Goal: Transaction & Acquisition: Subscribe to service/newsletter

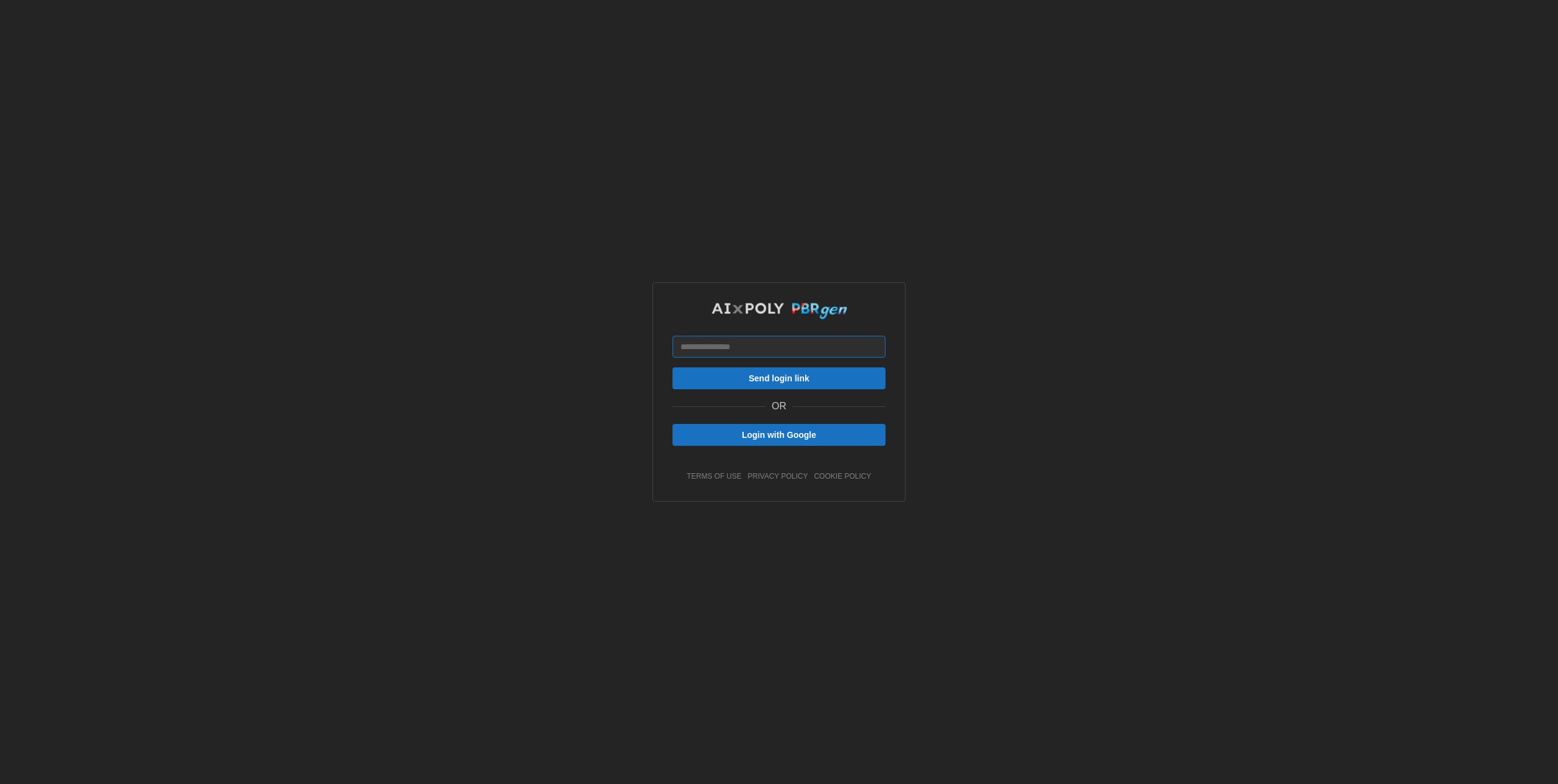
click at [777, 341] on input at bounding box center [779, 347] width 213 height 22
click at [676, 439] on button "Login with Google" at bounding box center [779, 435] width 213 height 22
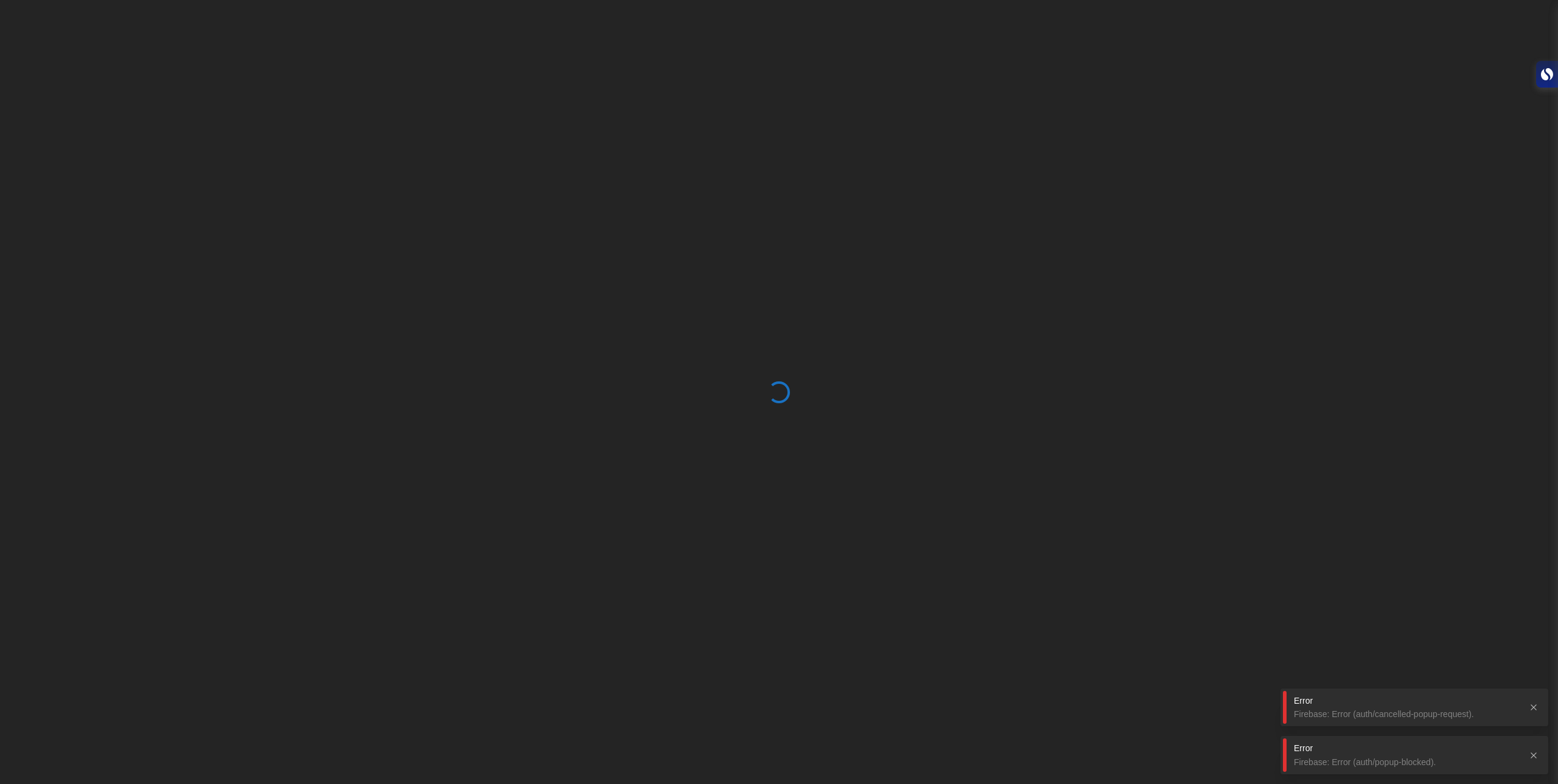
click at [1537, 711] on button "button" at bounding box center [1533, 707] width 17 height 17
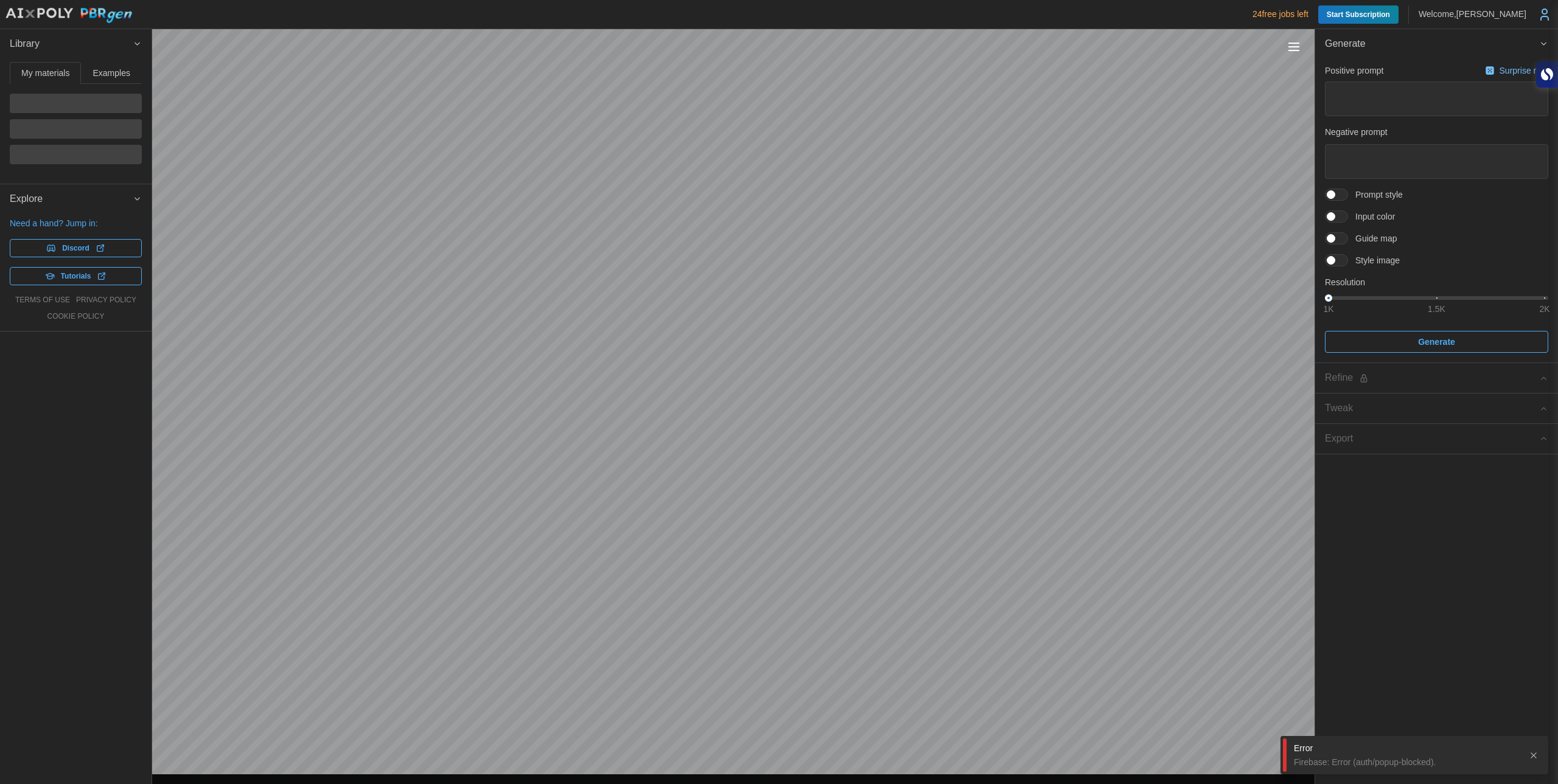
click at [1531, 753] on icon "button" at bounding box center [1533, 755] width 10 height 10
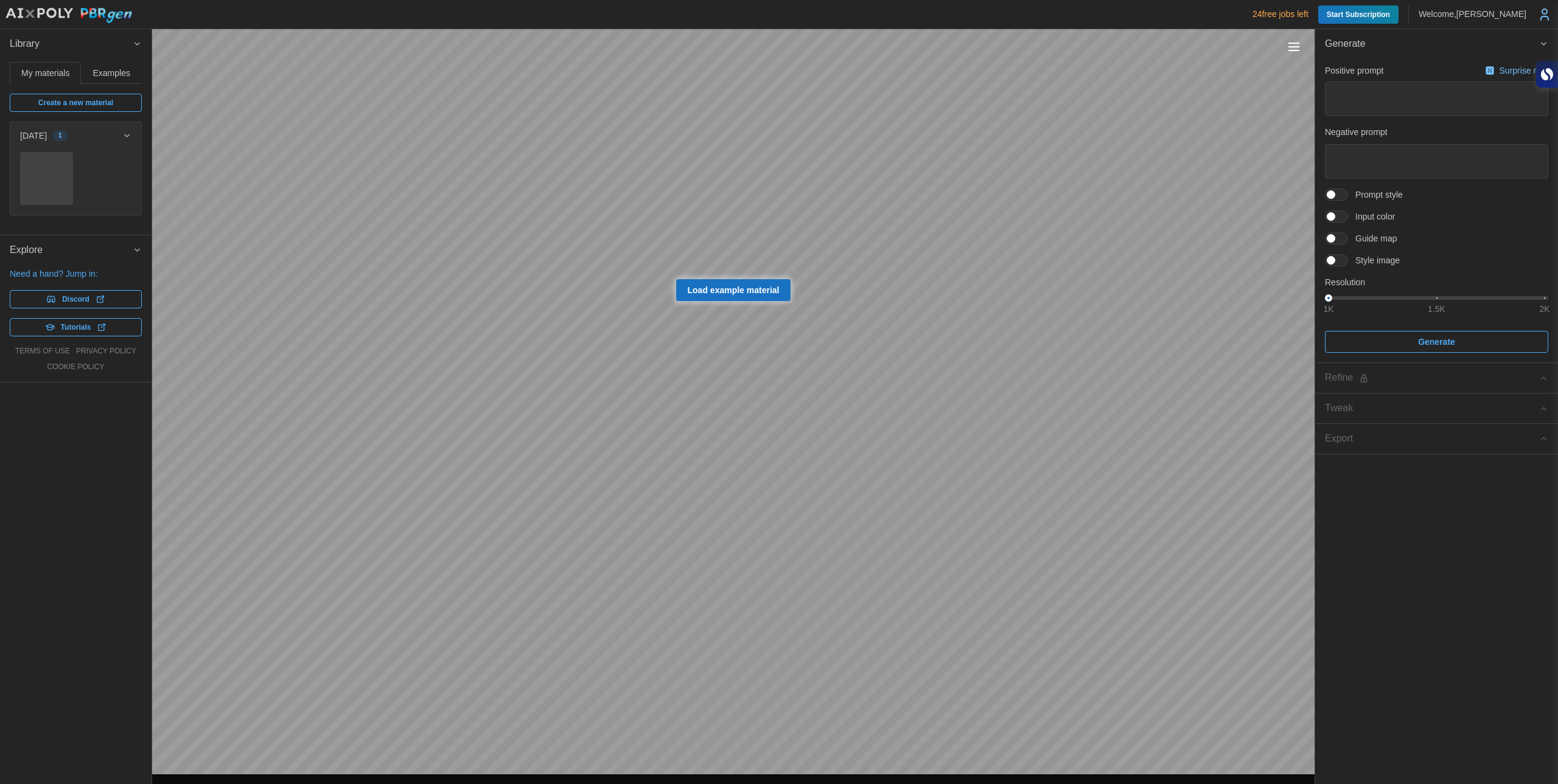
click at [1327, 16] on span "Start Subscription" at bounding box center [1358, 14] width 63 height 18
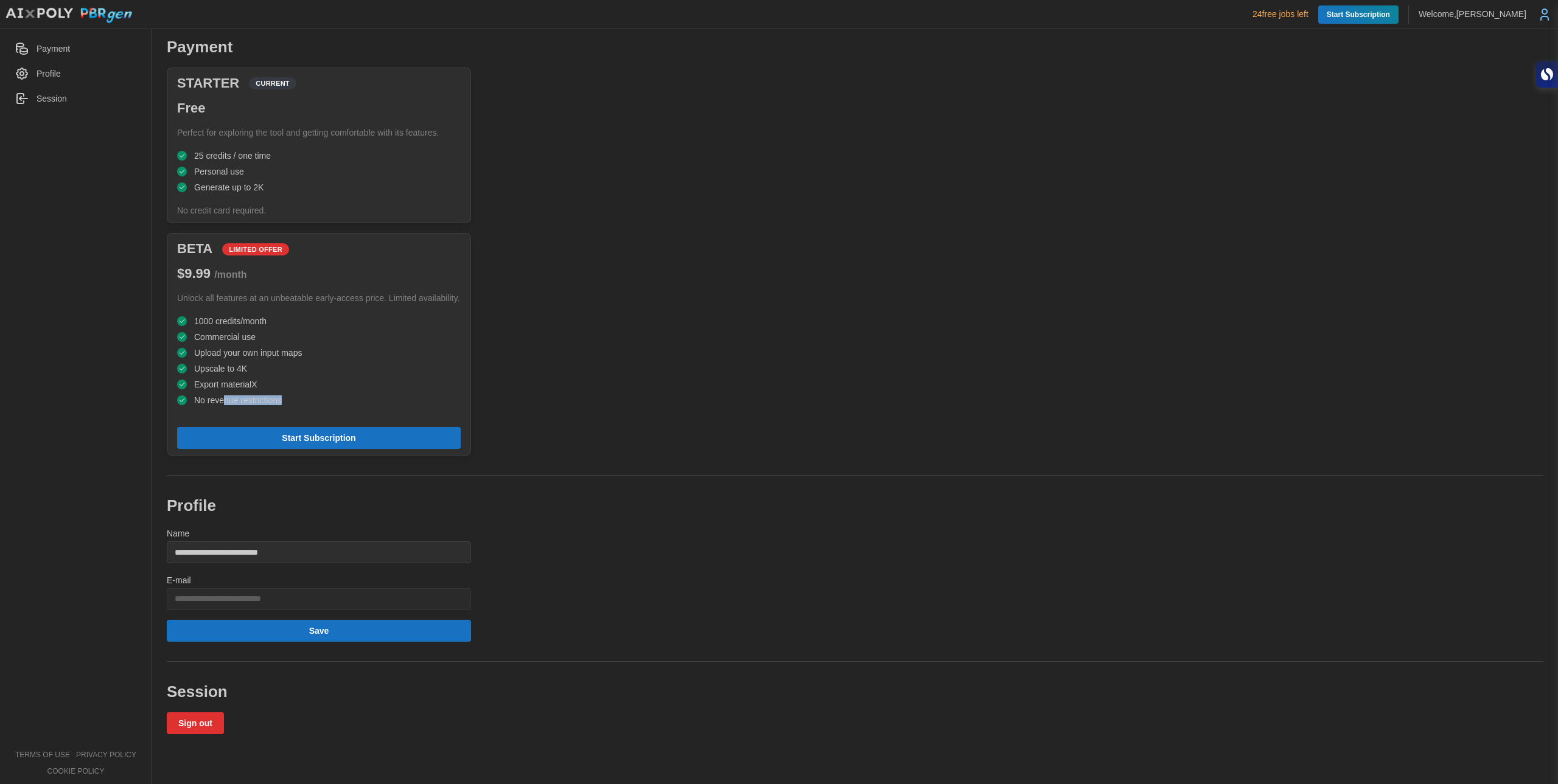
drag, startPoint x: 224, startPoint y: 404, endPoint x: 311, endPoint y: 406, distance: 87.0
click at [311, 406] on div "1000 credits/month Commercial use Upload your own input maps Upscale to 4K Expo…" at bounding box center [319, 360] width 303 height 101
drag, startPoint x: 109, startPoint y: 605, endPoint x: 114, endPoint y: 270, distance: 335.0
click at [109, 605] on nav "Payment Profile Session terms of use privacy policy cookie policy" at bounding box center [76, 406] width 152 height 755
drag, startPoint x: 267, startPoint y: 387, endPoint x: 201, endPoint y: 354, distance: 73.8
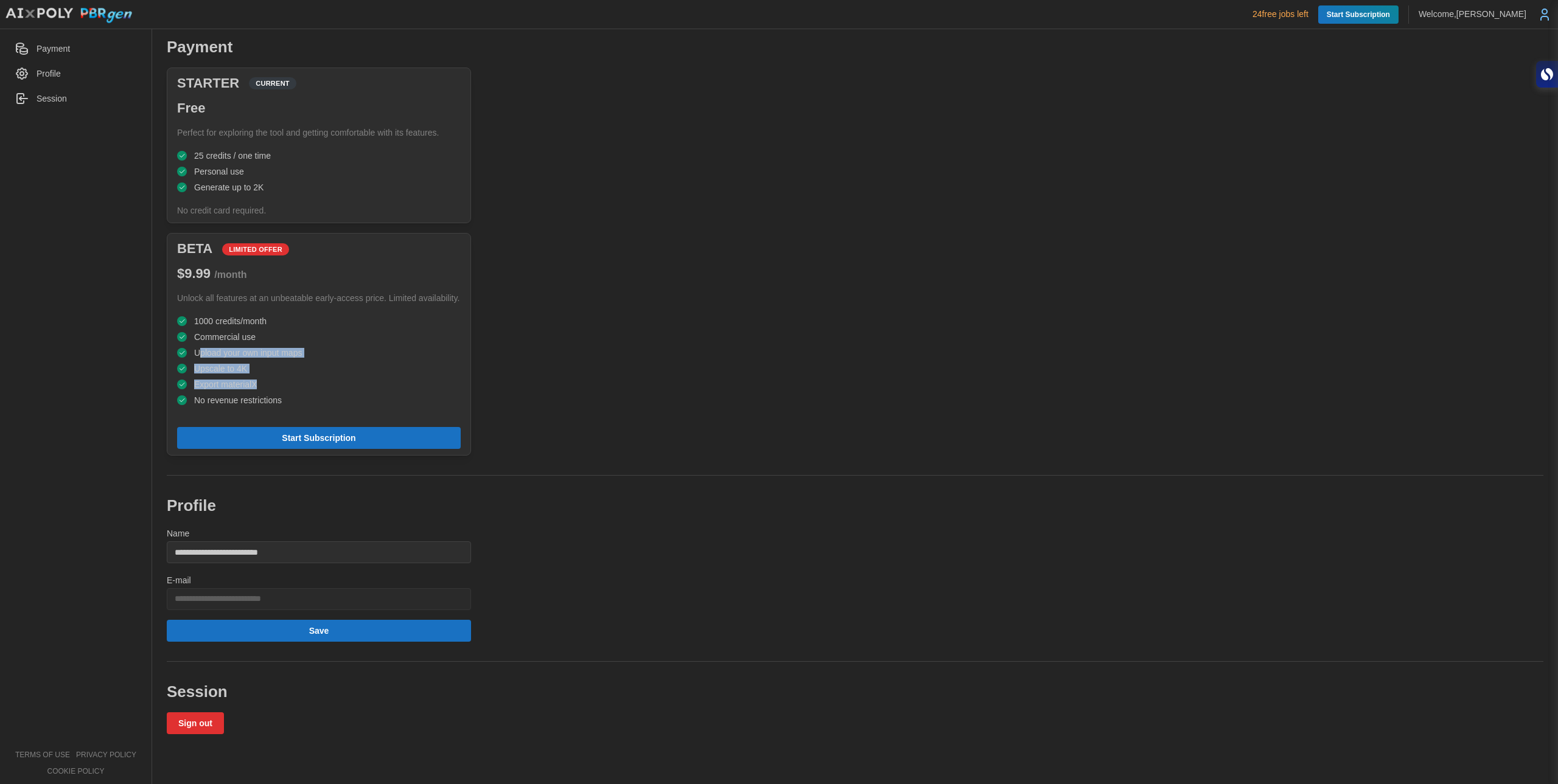
click at [201, 354] on ul "1000 credits/month Commercial use Upload your own input maps Upscale to 4K Expo…" at bounding box center [319, 361] width 284 height 89
click at [99, 410] on nav "Payment Profile Session terms of use privacy policy cookie policy" at bounding box center [76, 406] width 152 height 755
click at [45, 78] on span "Profile" at bounding box center [48, 73] width 24 height 10
click at [53, 48] on span "Payment" at bounding box center [53, 48] width 33 height 10
drag, startPoint x: 753, startPoint y: 173, endPoint x: 1, endPoint y: 175, distance: 752.0
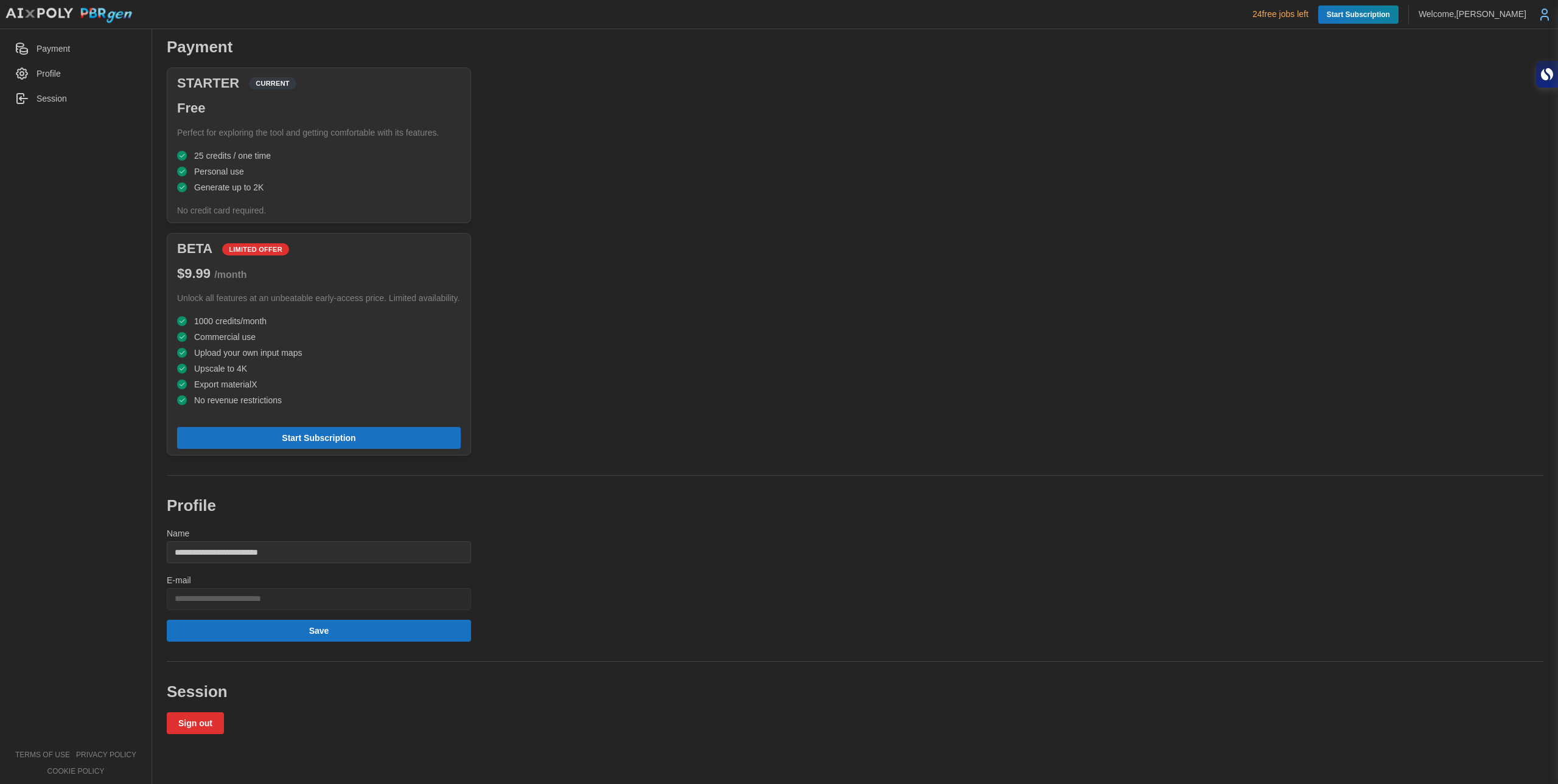
click at [752, 173] on div "**********" at bounding box center [854, 385] width 1391 height 698
click at [52, 78] on span "Profile" at bounding box center [48, 73] width 24 height 10
click at [62, 45] on span "Payment" at bounding box center [53, 48] width 33 height 10
click at [85, 8] on img at bounding box center [68, 15] width 128 height 16
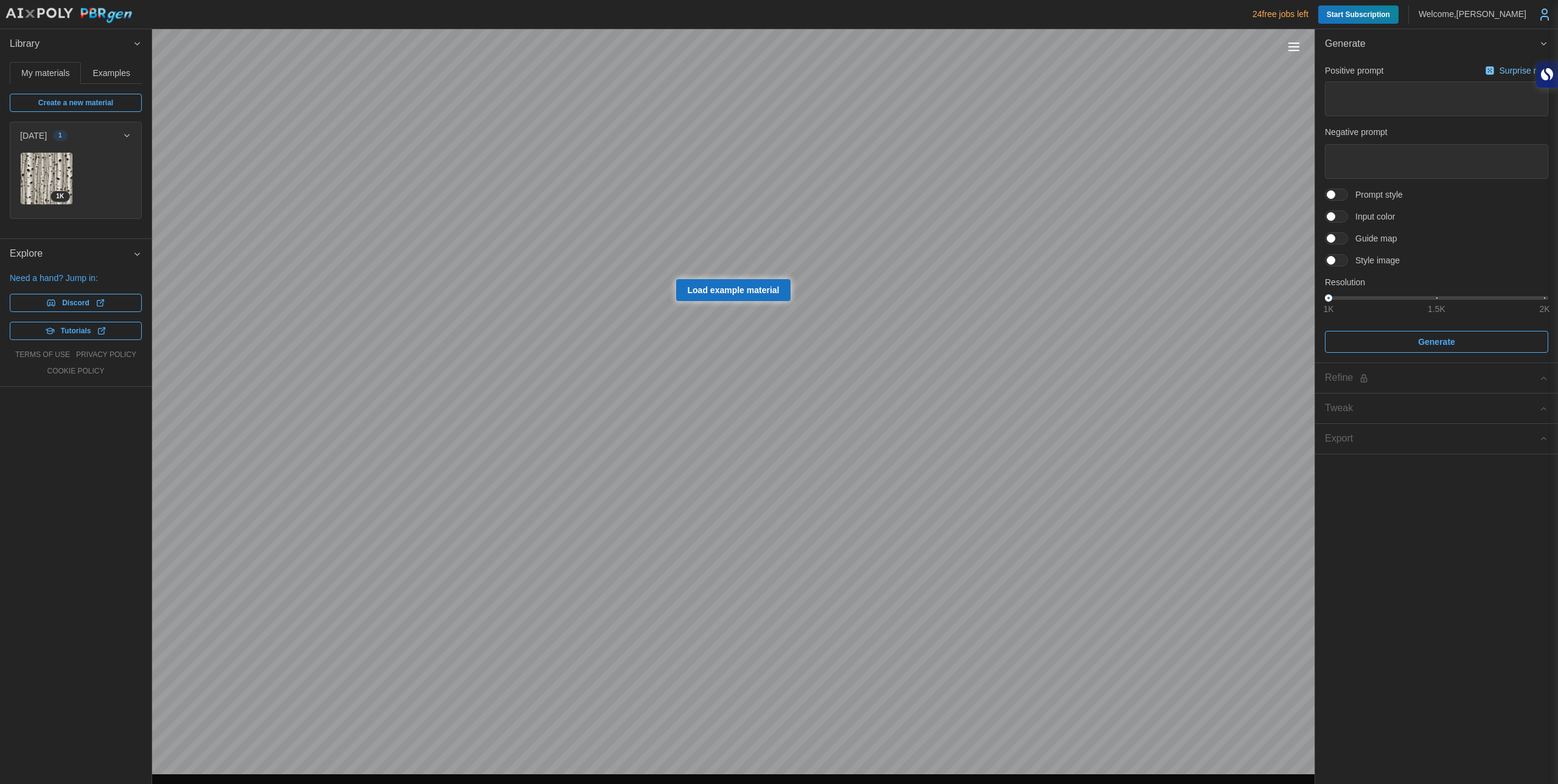
click at [734, 287] on span "Load example material" at bounding box center [733, 290] width 92 height 21
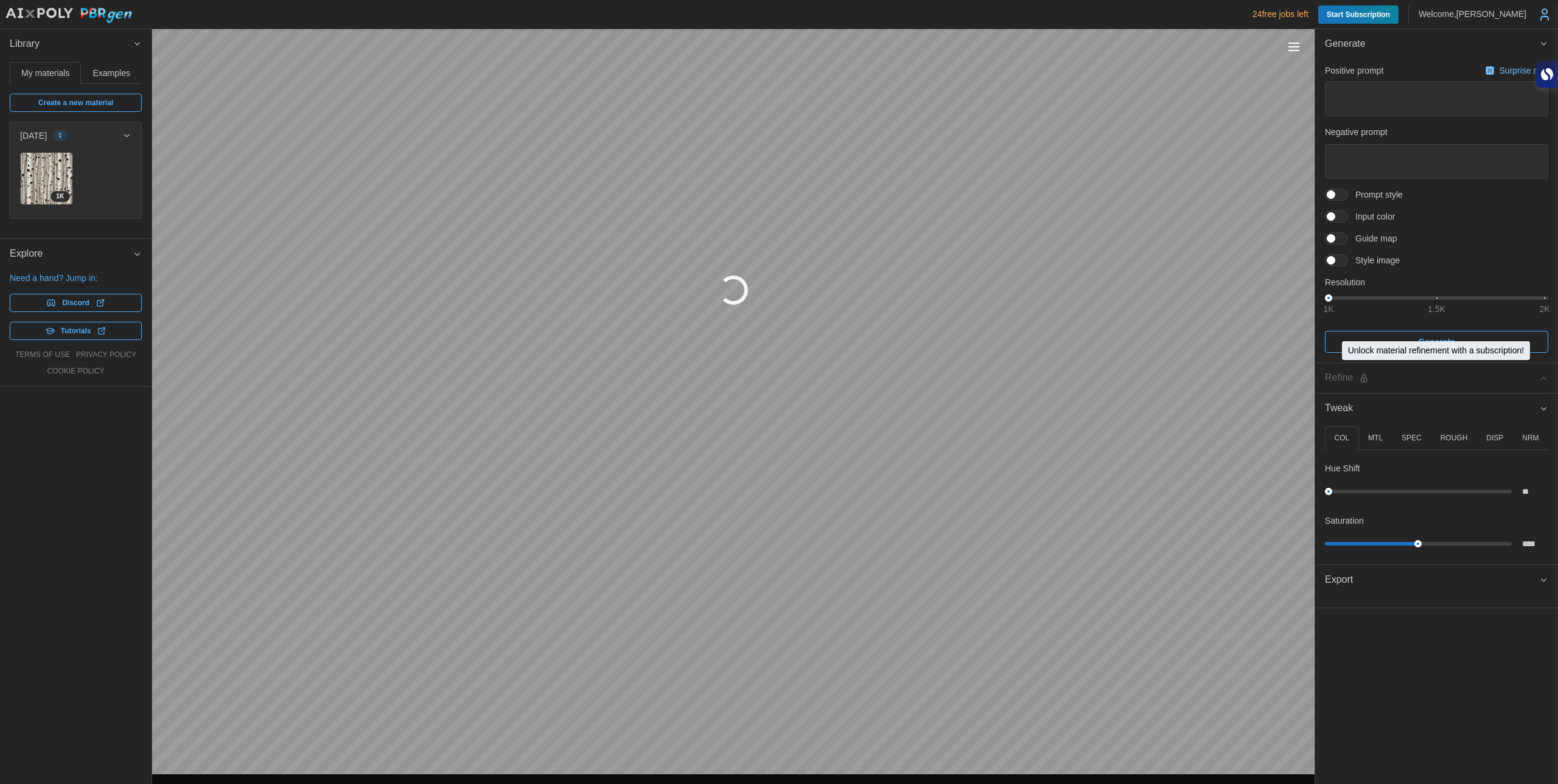
type textarea "*"
type textarea "******"
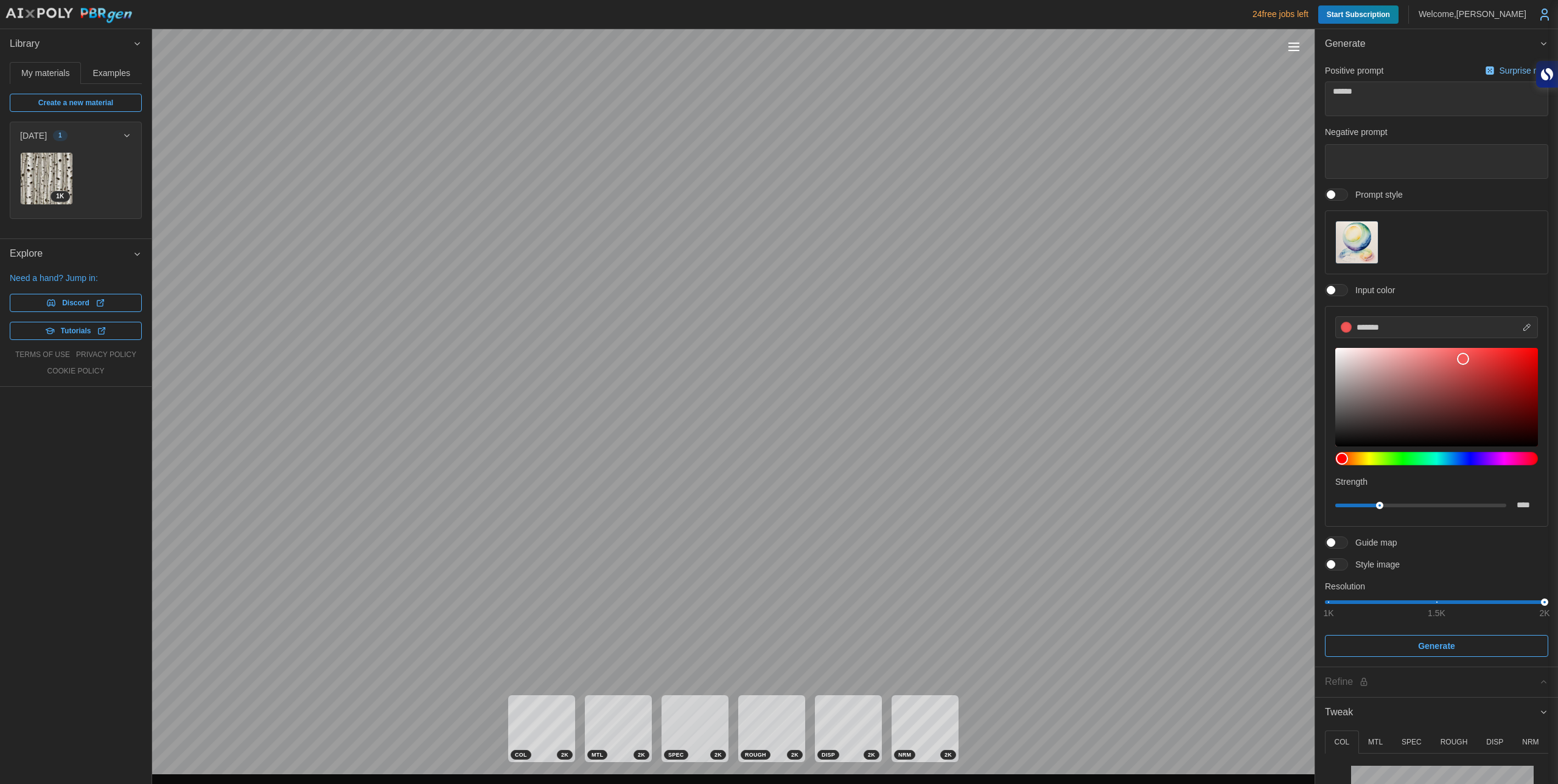
click at [79, 303] on span "Discord" at bounding box center [75, 303] width 27 height 17
type textarea "*"
